Goal: Task Accomplishment & Management: Manage account settings

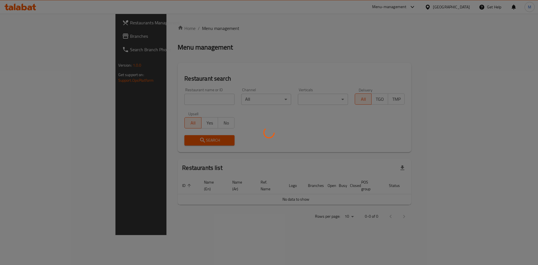
click at [149, 102] on div at bounding box center [269, 132] width 538 height 265
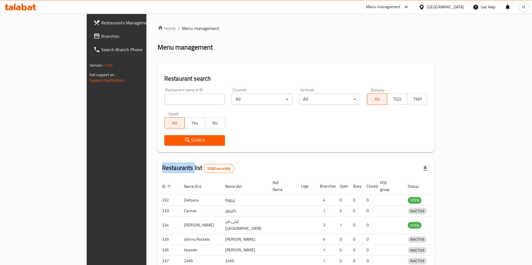
click at [149, 102] on div at bounding box center [266, 132] width 532 height 265
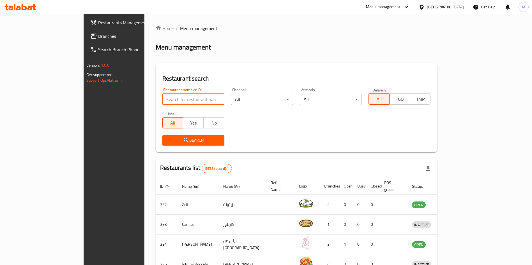
click at [162, 102] on input "search" at bounding box center [193, 99] width 62 height 11
type input "[PERSON_NAME] [PERSON_NAME]"
click at [171, 143] on span "Search" at bounding box center [193, 140] width 53 height 7
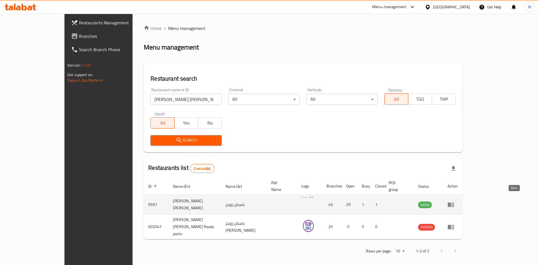
click at [458, 201] on link "enhanced table" at bounding box center [453, 204] width 10 height 7
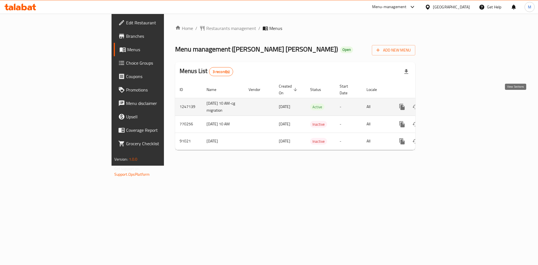
click at [449, 101] on link "enhanced table" at bounding box center [442, 106] width 13 height 13
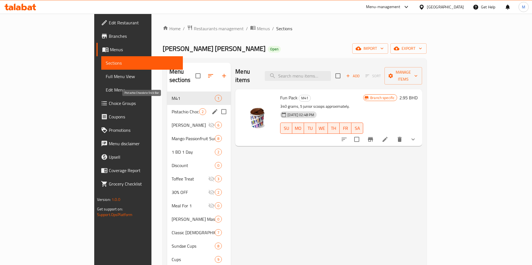
click at [171, 108] on span "Pistachio Chocolate Stick Bar" at bounding box center [184, 111] width 27 height 7
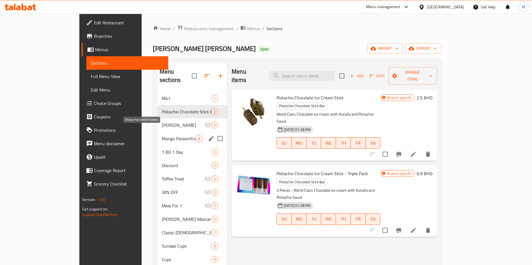
click at [162, 135] on span "Mango Passionfruit Sundae" at bounding box center [179, 138] width 34 height 7
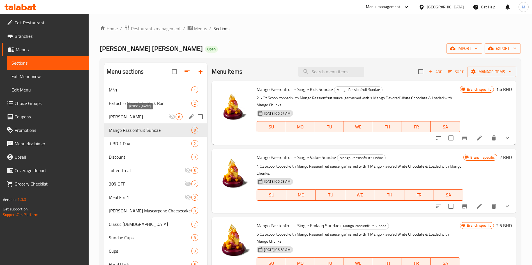
click at [142, 117] on span "[PERSON_NAME]" at bounding box center [139, 116] width 60 height 7
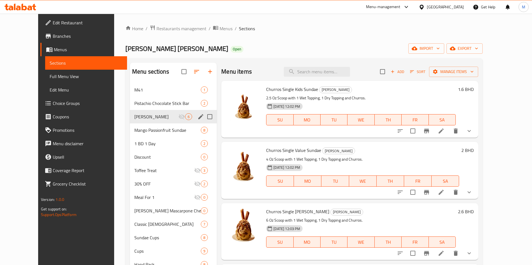
click at [197, 115] on icon "edit" at bounding box center [200, 116] width 7 height 7
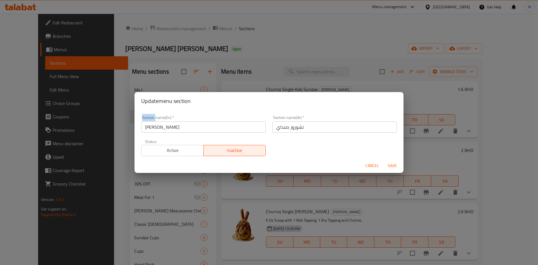
click at [177, 149] on span "Active" at bounding box center [173, 151] width 58 height 8
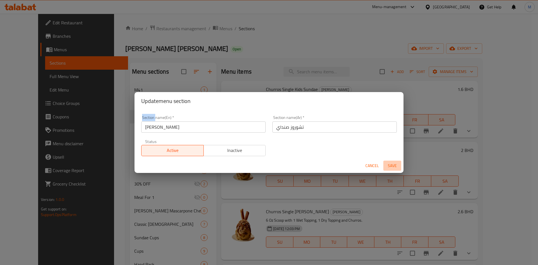
click at [390, 165] on span "Save" at bounding box center [392, 166] width 13 height 7
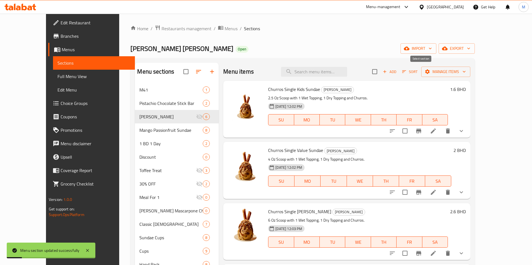
click at [380, 69] on input "checkbox" at bounding box center [374, 72] width 12 height 12
checkbox input "true"
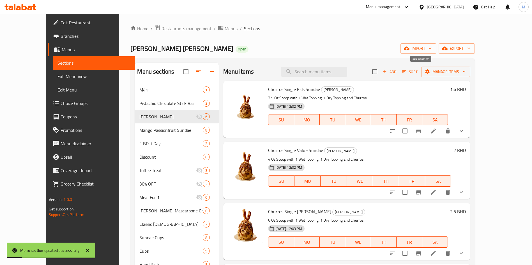
checkbox input "true"
click at [465, 69] on span "Manage items" at bounding box center [445, 71] width 40 height 7
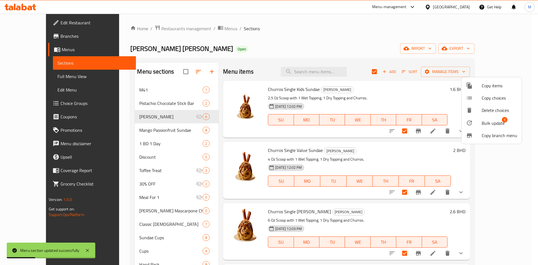
click at [491, 123] on span "Bulk update" at bounding box center [493, 123] width 23 height 7
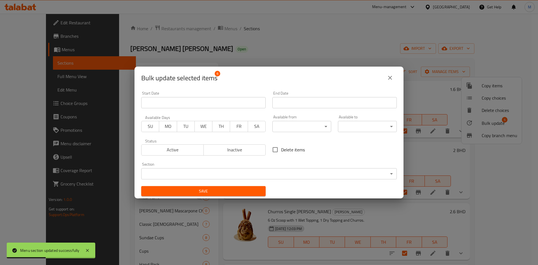
click at [166, 147] on span "Active" at bounding box center [173, 150] width 58 height 8
click at [205, 200] on div "Bulk update selected items 6 Start Date Start Date End Date End Date Available …" at bounding box center [269, 132] width 538 height 265
click at [207, 198] on div "Save" at bounding box center [203, 191] width 131 height 17
click at [217, 189] on span "Save" at bounding box center [203, 191] width 115 height 7
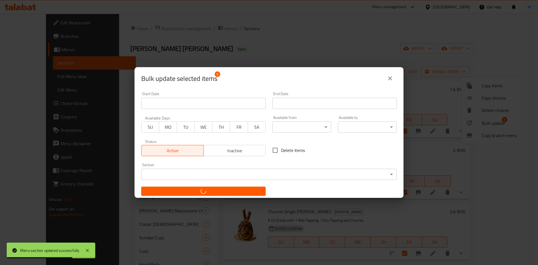
checkbox input "false"
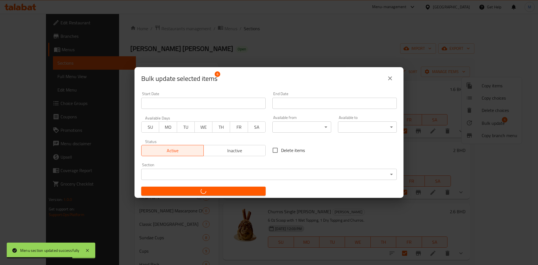
checkbox input "false"
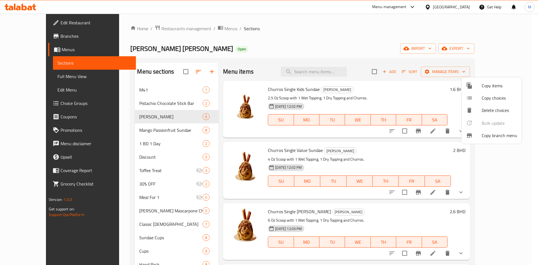
click at [140, 132] on div at bounding box center [269, 132] width 538 height 265
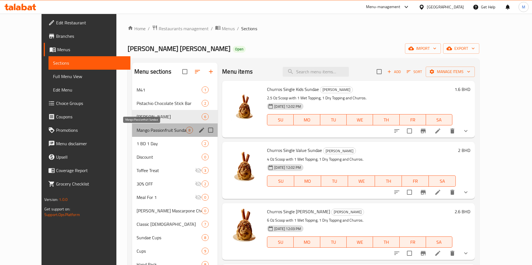
click at [144, 129] on span "Mango Passionfruit Sundae" at bounding box center [160, 130] width 49 height 7
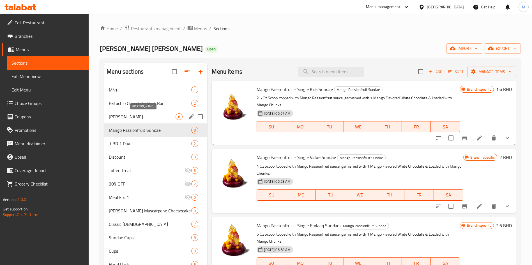
click at [146, 115] on span "[PERSON_NAME]" at bounding box center [142, 116] width 67 height 7
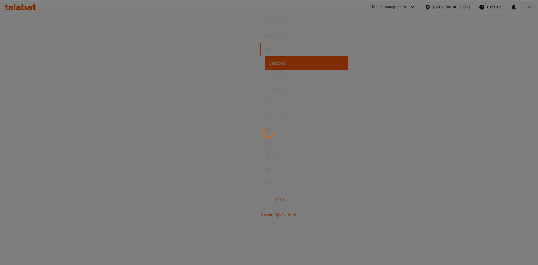
click at [45, 101] on div at bounding box center [269, 132] width 538 height 265
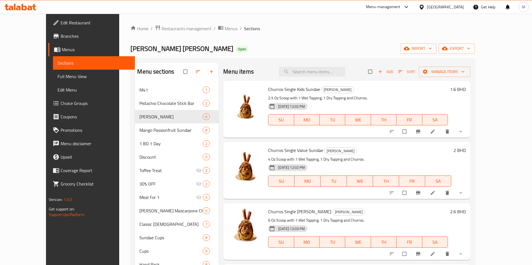
click at [61, 101] on span "Choice Groups" at bounding box center [96, 103] width 70 height 7
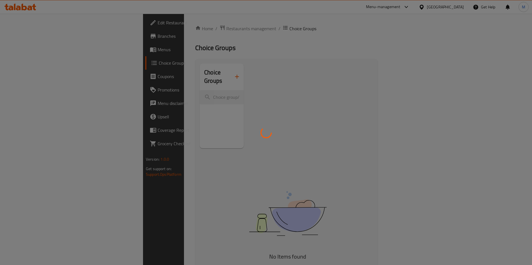
click at [150, 91] on div at bounding box center [266, 132] width 532 height 265
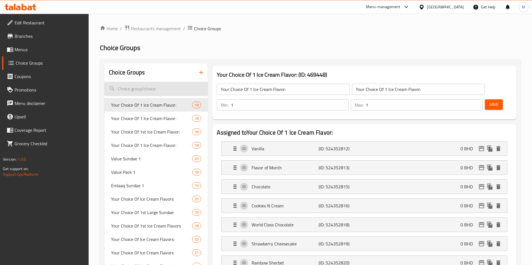
click at [152, 85] on input "search" at bounding box center [155, 89] width 103 height 14
click at [148, 93] on input "mango" at bounding box center [155, 89] width 103 height 14
click at [151, 93] on input "mango" at bounding box center [155, 89] width 103 height 14
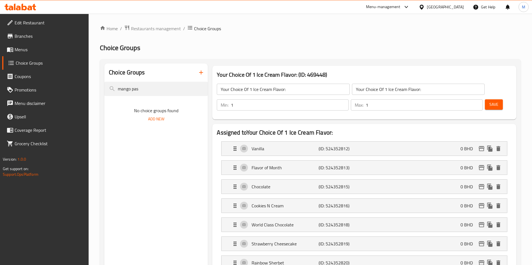
type input "mango pas"
